Goal: Information Seeking & Learning: Learn about a topic

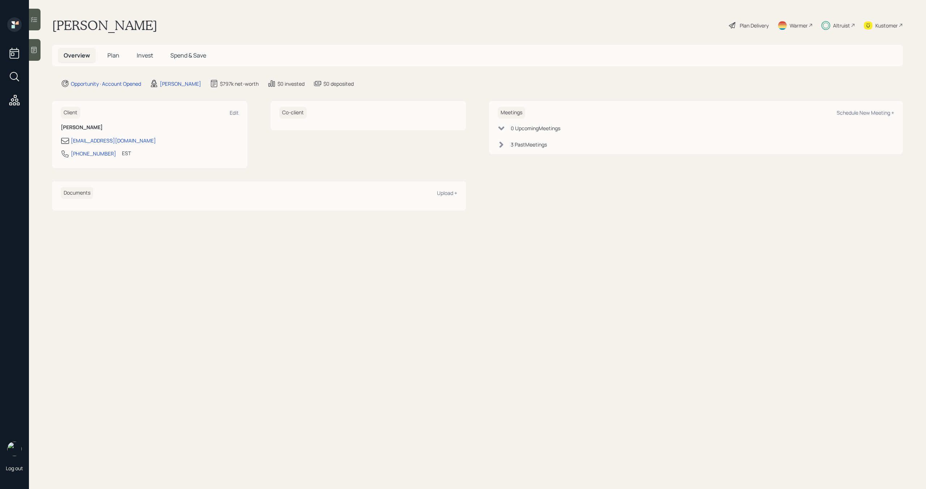
click at [118, 56] on span "Plan" at bounding box center [113, 55] width 12 height 8
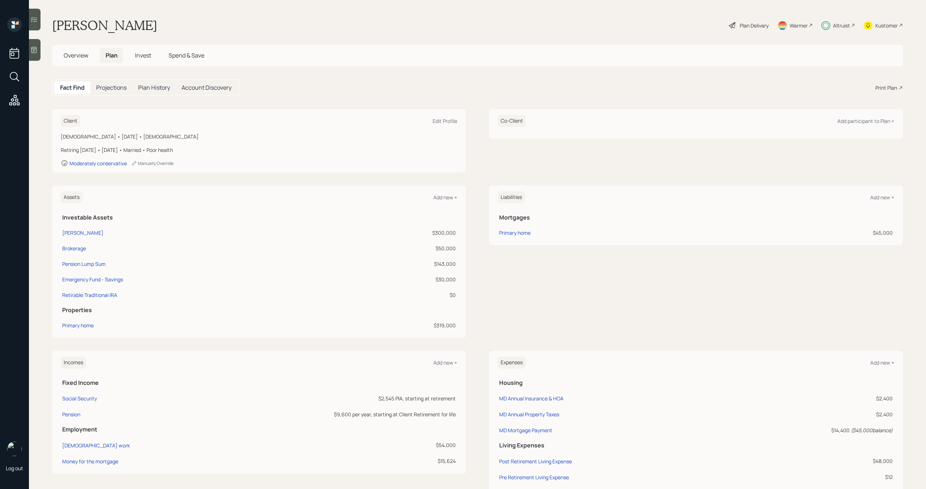
click at [140, 56] on span "Invest" at bounding box center [143, 55] width 16 height 8
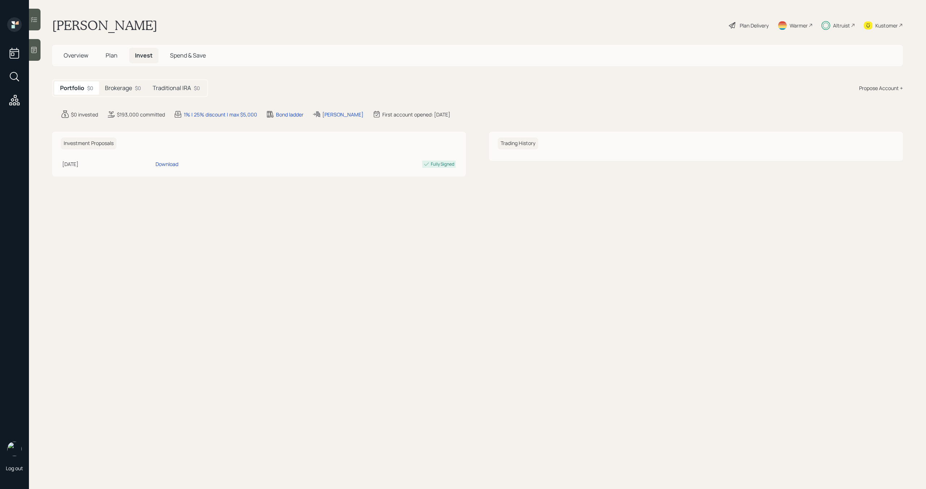
click at [157, 86] on h5 "Traditional IRA" at bounding box center [172, 88] width 38 height 7
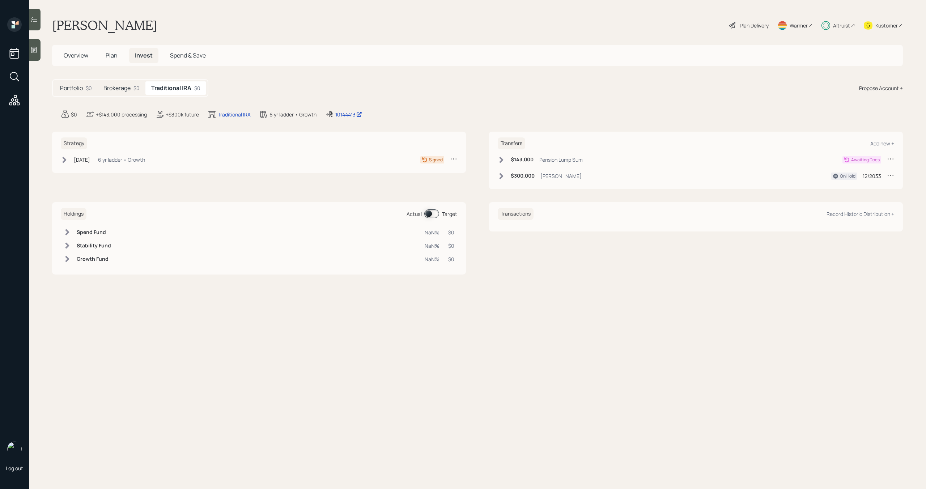
click at [111, 90] on h5 "Brokerage" at bounding box center [116, 88] width 27 height 7
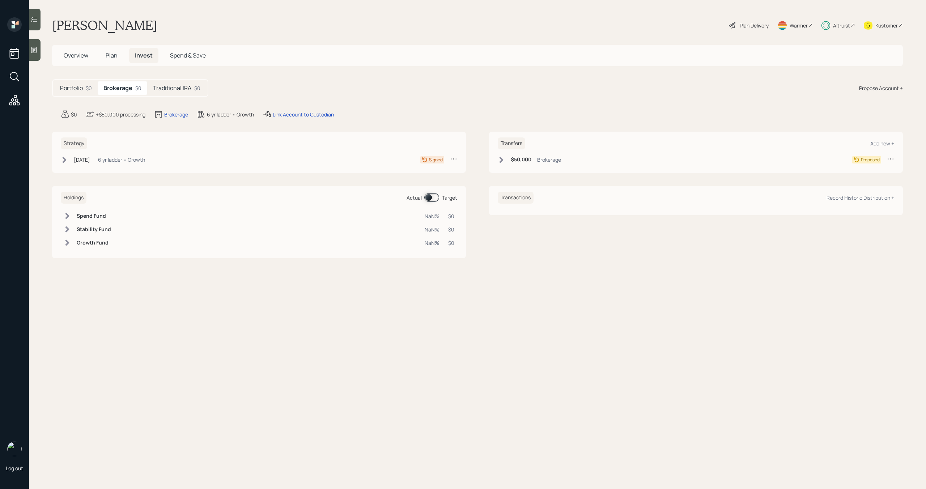
click at [171, 86] on h5 "Traditional IRA" at bounding box center [172, 88] width 38 height 7
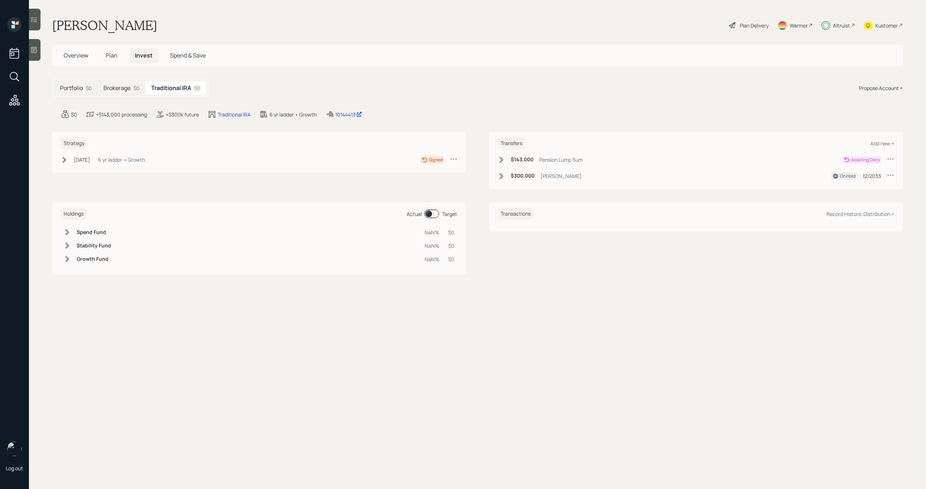
click at [499, 159] on icon at bounding box center [501, 159] width 7 height 7
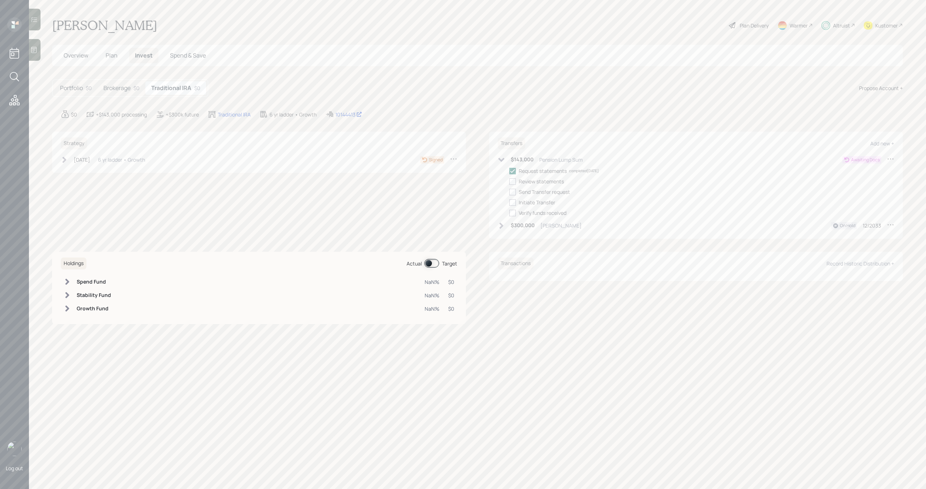
click at [500, 159] on icon at bounding box center [502, 160] width 6 height 4
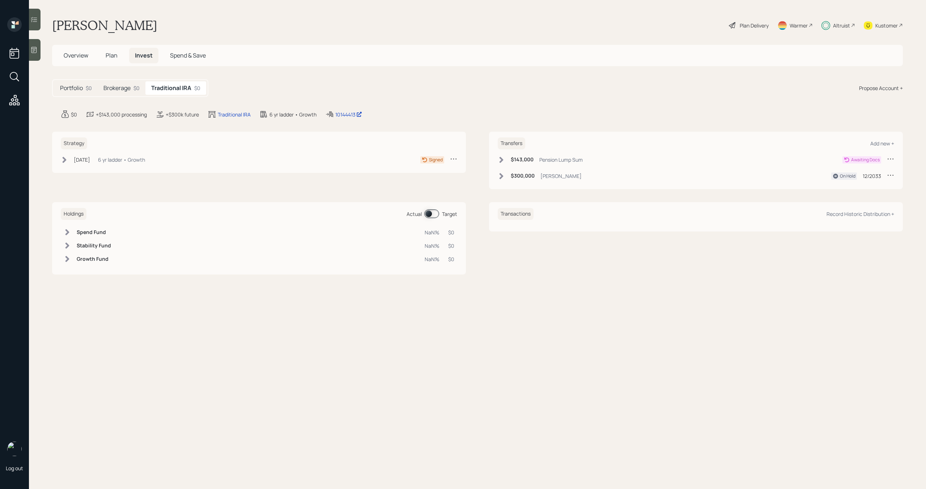
click at [122, 91] on h5 "Brokerage" at bounding box center [116, 88] width 27 height 7
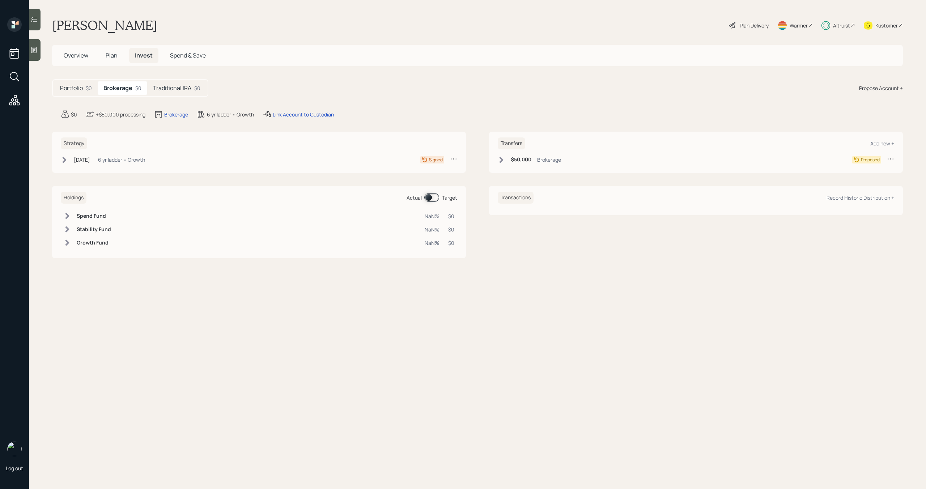
click at [506, 160] on div "$50,000 Brokerage" at bounding box center [529, 159] width 63 height 9
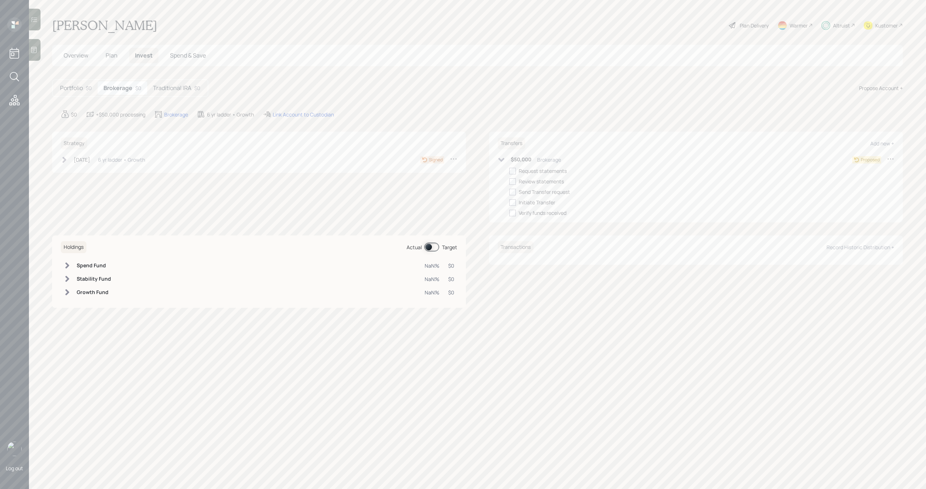
click at [503, 158] on icon at bounding box center [502, 160] width 6 height 4
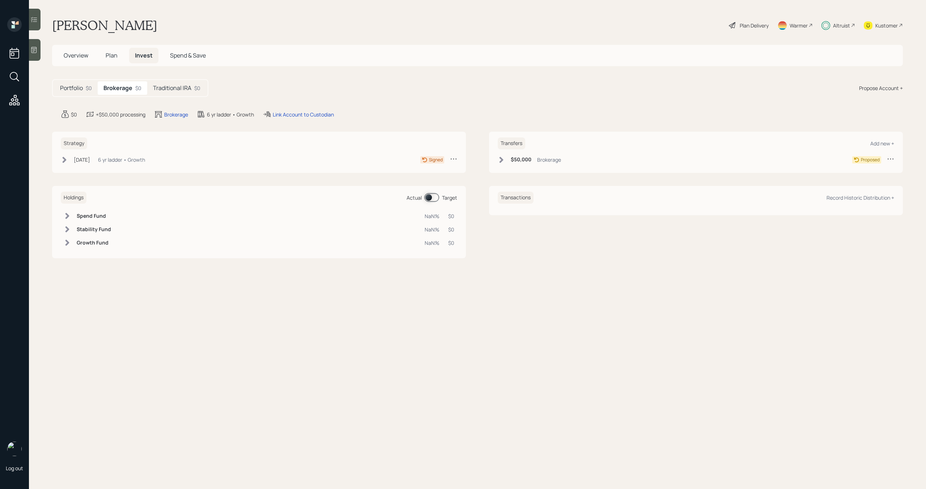
click at [108, 54] on span "Plan" at bounding box center [112, 55] width 12 height 8
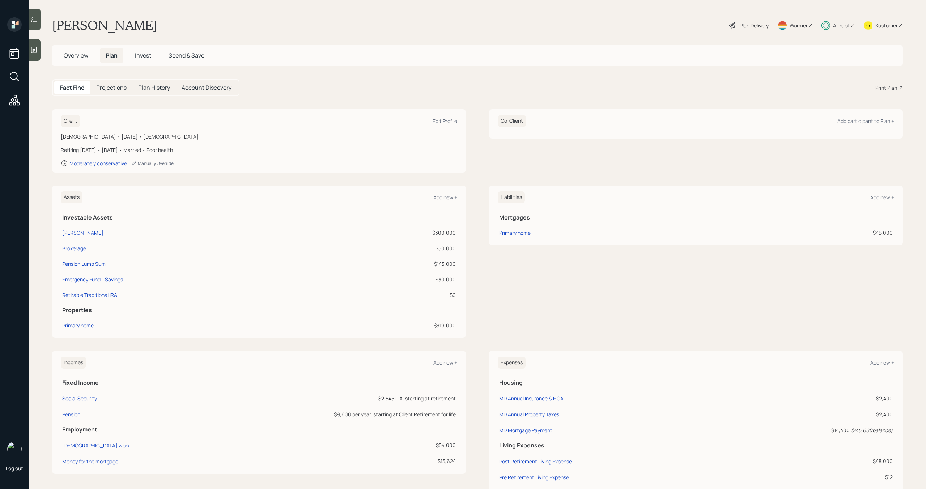
click at [72, 54] on span "Overview" at bounding box center [76, 55] width 25 height 8
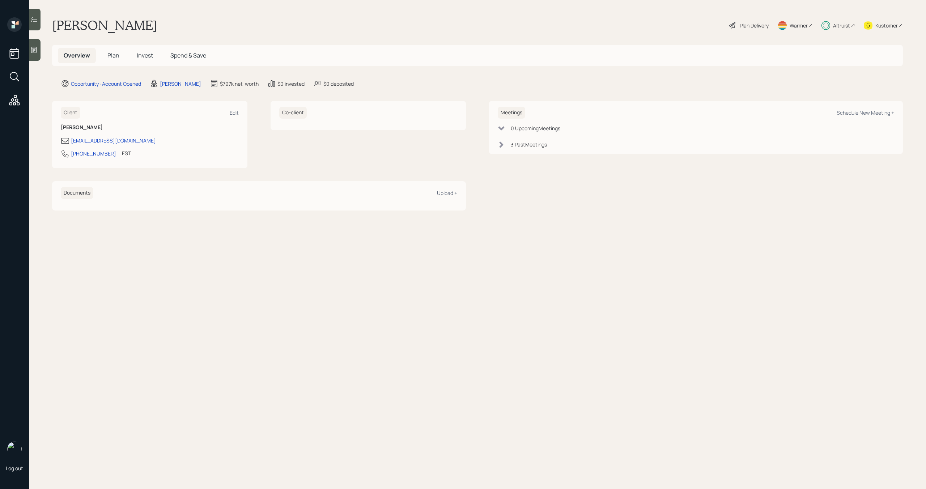
click at [503, 147] on icon at bounding box center [501, 144] width 7 height 7
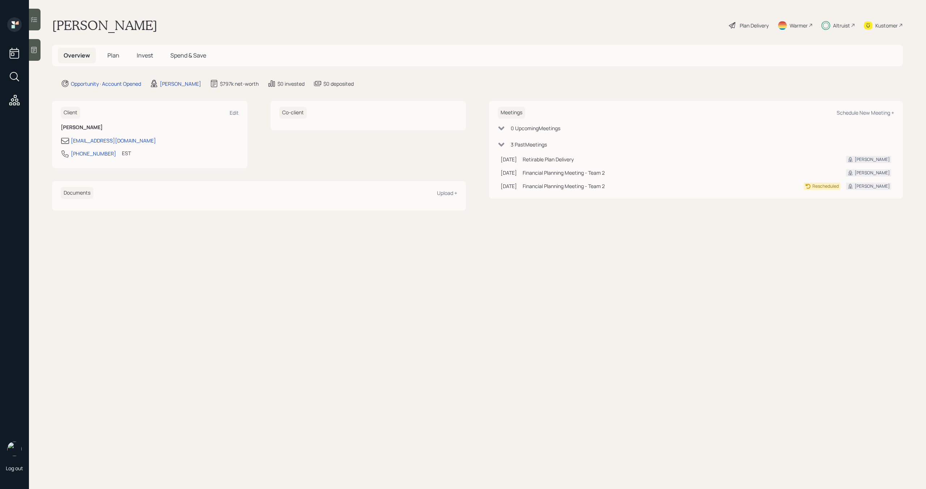
click at [503, 146] on icon at bounding box center [501, 144] width 7 height 7
